Goal: Task Accomplishment & Management: Manage account settings

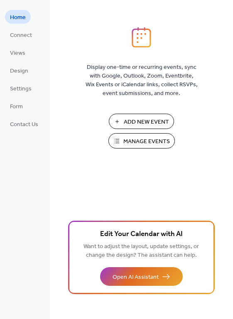
click at [133, 138] on span "Manage Events" at bounding box center [146, 142] width 47 height 9
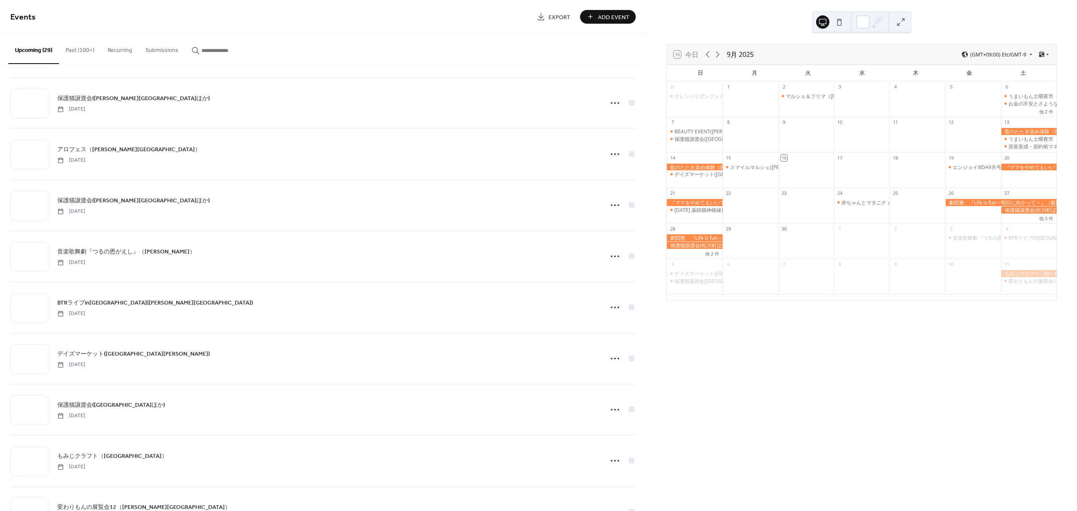
scroll to position [415, 0]
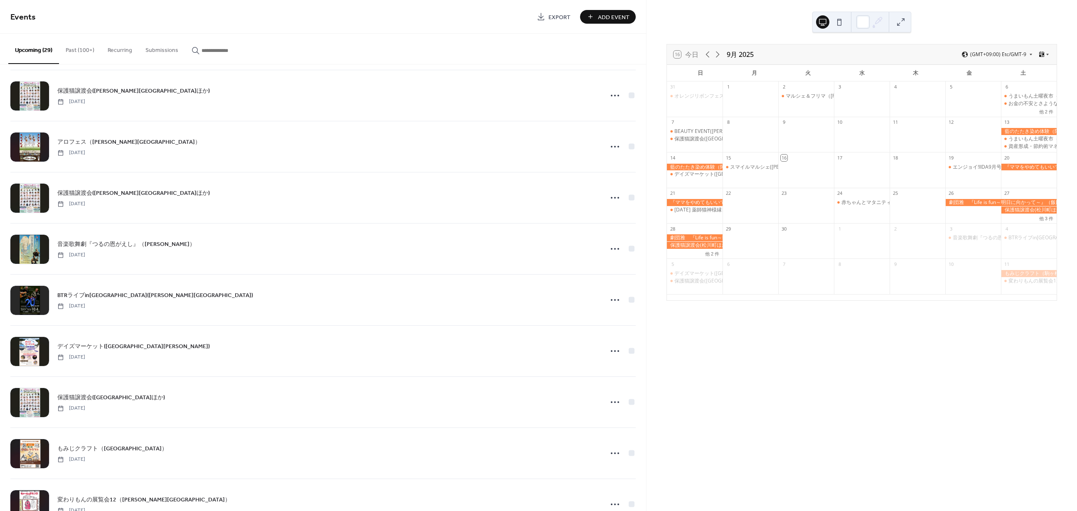
click at [257, 346] on div "デイズマーケット(中[PERSON_NAME]) [DATE]" at bounding box center [327, 350] width 541 height 19
click at [608, 354] on icon at bounding box center [614, 350] width 13 height 13
click at [609, 371] on div "Edit" at bounding box center [597, 370] width 48 height 12
